Goal: Find specific page/section: Find specific page/section

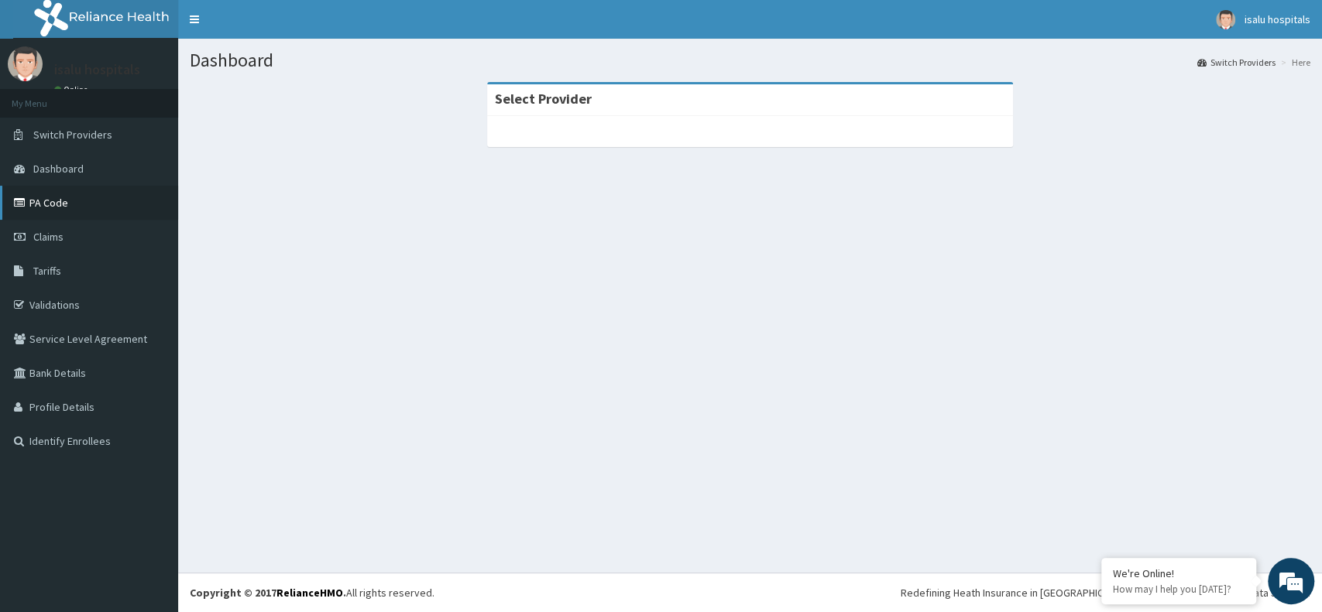
click at [53, 207] on link "PA Code" at bounding box center [89, 203] width 178 height 34
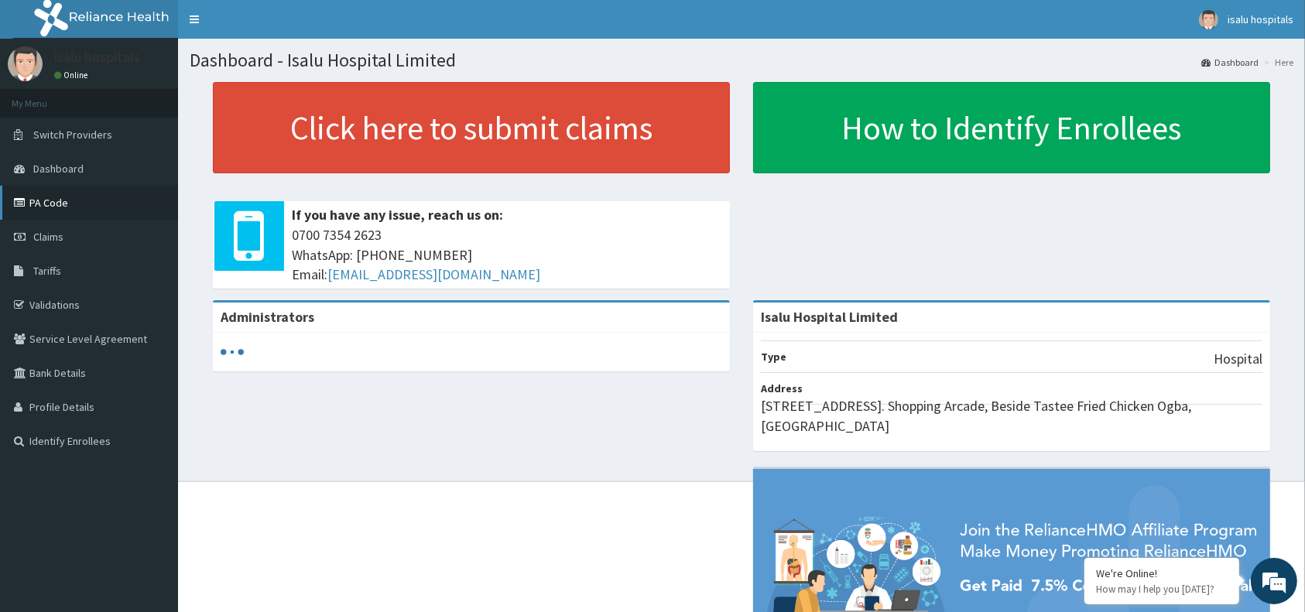
click at [58, 203] on link "PA Code" at bounding box center [89, 203] width 178 height 34
